Goal: Information Seeking & Learning: Learn about a topic

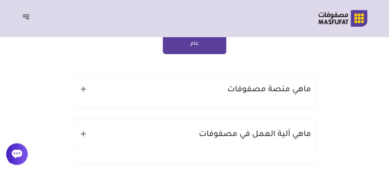
scroll to position [69, 0]
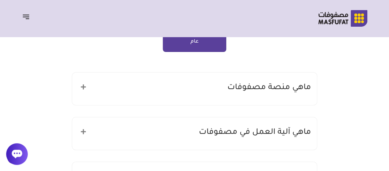
click at [258, 84] on h5 "ماهي منصة مصفوفات" at bounding box center [269, 88] width 84 height 14
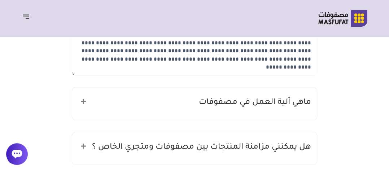
scroll to position [172, 0]
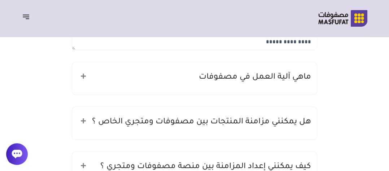
click at [260, 81] on h5 "ماهي آلية العمل في مصفوفات" at bounding box center [255, 78] width 112 height 14
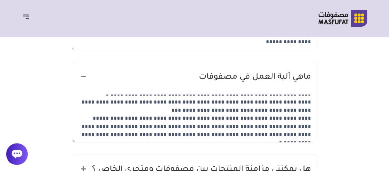
scroll to position [236, 0]
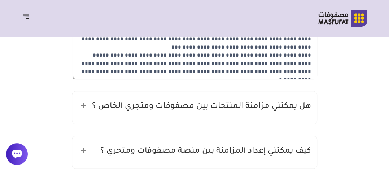
click at [250, 107] on h5 "هل يمكنني مزامنة المنتجات بين مصفوفات ومتجري الخاص ؟" at bounding box center [201, 107] width 219 height 14
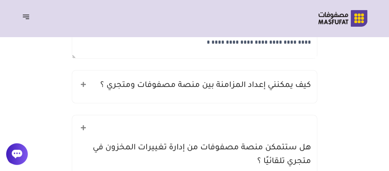
scroll to position [360, 0]
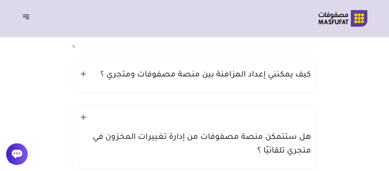
click at [252, 80] on h5 "كيف يمكنني إعداد المزامنة بين منصة مصفوفات ومتجري ؟" at bounding box center [205, 76] width 211 height 14
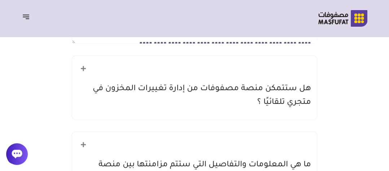
scroll to position [459, 0]
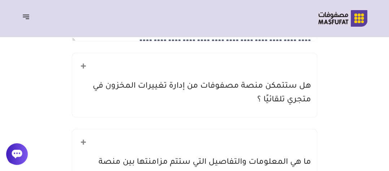
click at [252, 88] on h5 "هل ستتمكن منصة مصفوفات من إدارة تغييرات المخزون في متجري تلقائيًا ؟" at bounding box center [194, 92] width 233 height 27
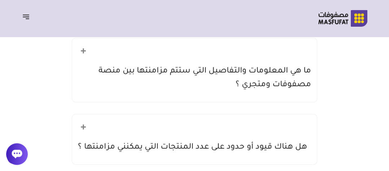
scroll to position [596, 0]
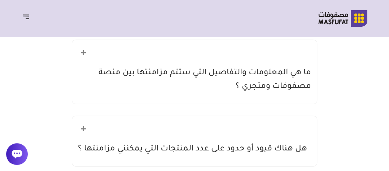
click at [249, 78] on h5 "ما هي المعلومات والتفاصيل التي ستتم مزامنتها بين منصة مصفوفات ومتجري ؟" at bounding box center [194, 79] width 233 height 27
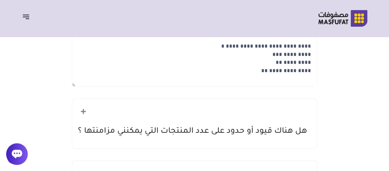
scroll to position [663, 0]
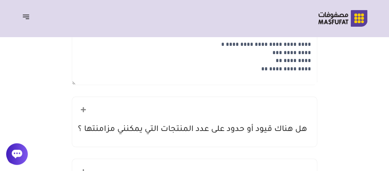
click at [236, 127] on h5 "هل هناك قيود أو حدود على عدد المنتجات التي يمكنني مزامنتها ؟" at bounding box center [192, 130] width 229 height 14
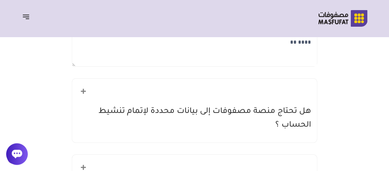
scroll to position [795, 0]
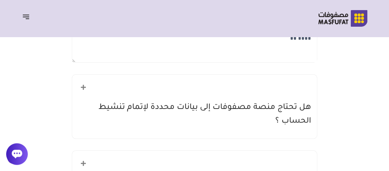
click at [245, 118] on h5 "هل تحتاج منصة مصفوفات إلى بيانات محددة لإتمام تنشيط الحساب ؟" at bounding box center [194, 114] width 233 height 27
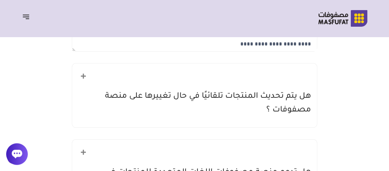
scroll to position [932, 0]
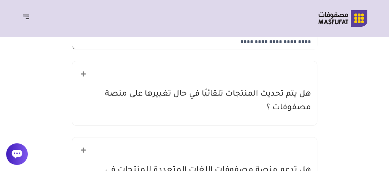
click at [279, 93] on h5 "هل يتم تحديث المنتجات تلقائيًا في حال تغييرها على منصة مصفوفات ؟" at bounding box center [194, 101] width 233 height 27
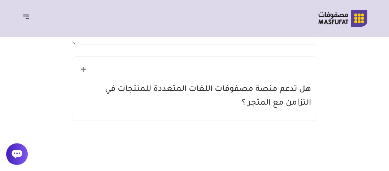
click at [280, 88] on h5 "هل تدعم منصة مصفوفات اللغات المتعددة للمنتجات في التزامن مع المتجر ؟" at bounding box center [194, 96] width 233 height 27
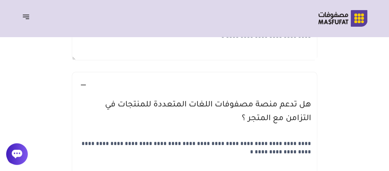
scroll to position [1038, 0]
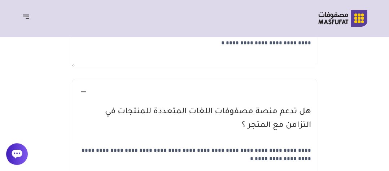
drag, startPoint x: 281, startPoint y: 84, endPoint x: 312, endPoint y: 78, distance: 31.6
click at [312, 79] on div "**********" at bounding box center [194, 135] width 245 height 112
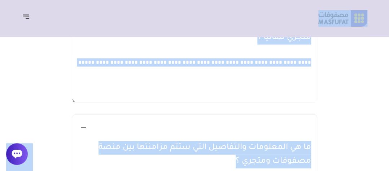
scroll to position [0, 0]
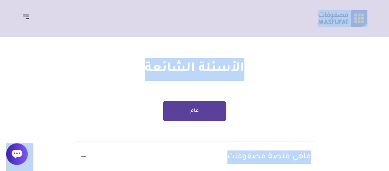
copy body "**********"
click at [30, 16] on div "الرئيسية من نحن الأسعار مصادر الاسئلة الشائعة english" at bounding box center [194, 18] width 389 height 37
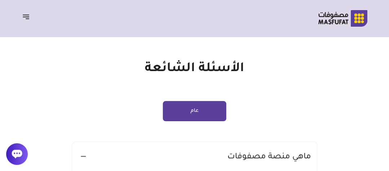
click at [25, 16] on icon at bounding box center [26, 16] width 9 height 9
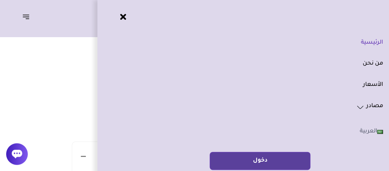
click at [368, 49] on li "الرئيسية" at bounding box center [243, 42] width 292 height 21
click at [370, 88] on link "الأسعار" at bounding box center [243, 84] width 280 height 9
